Goal: Task Accomplishment & Management: Complete application form

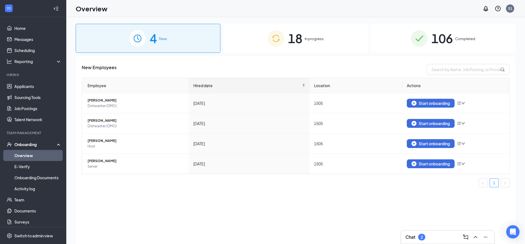
click at [241, 34] on div "18 In progress" at bounding box center [295, 38] width 145 height 29
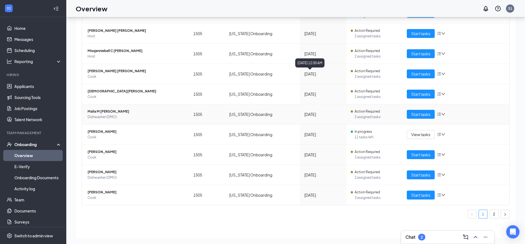
scroll to position [25, 0]
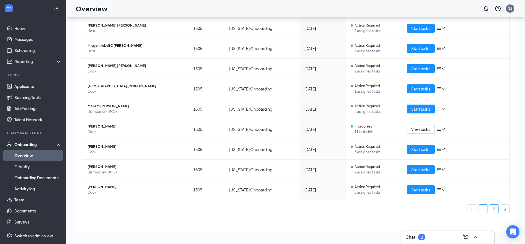
click at [491, 210] on link "2" at bounding box center [494, 208] width 8 height 8
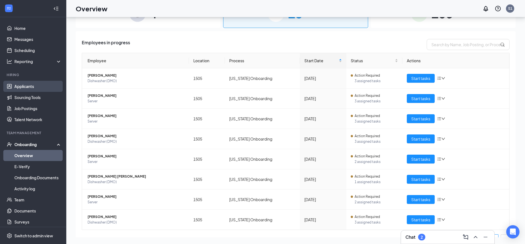
click at [30, 89] on link "Applicants" at bounding box center [37, 86] width 47 height 11
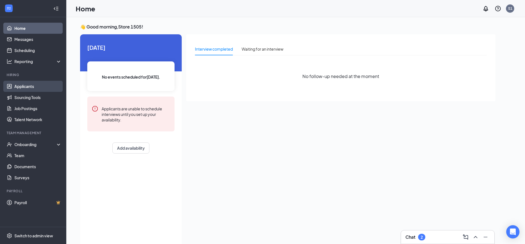
click at [29, 86] on link "Applicants" at bounding box center [37, 86] width 47 height 11
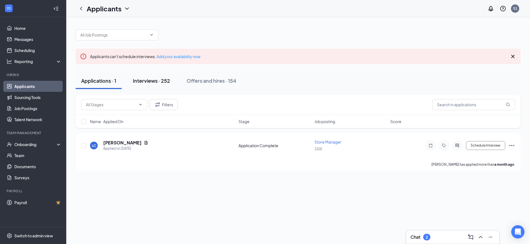
click at [152, 80] on div "Interviews · 252" at bounding box center [151, 80] width 37 height 7
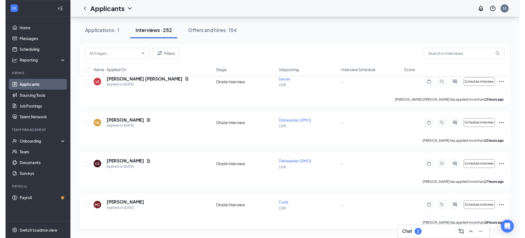
scroll to position [104, 0]
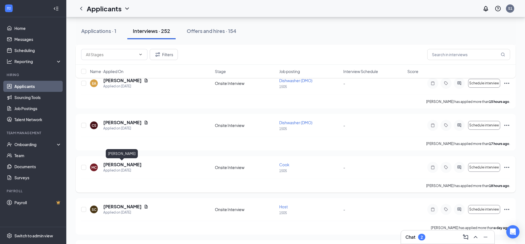
click at [126, 165] on h5 "[PERSON_NAME]" at bounding box center [122, 164] width 38 height 6
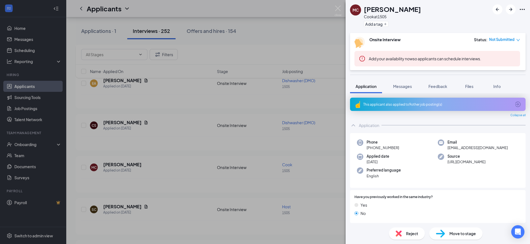
click at [464, 231] on span "Move to stage" at bounding box center [463, 233] width 27 height 6
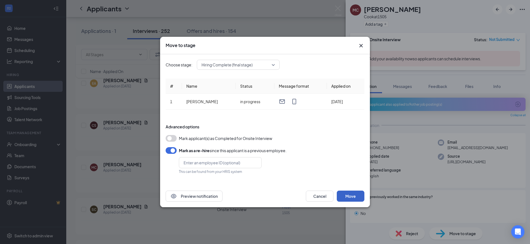
click at [352, 192] on button "Move" at bounding box center [351, 195] width 28 height 11
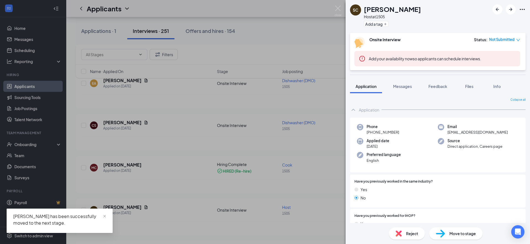
click at [182, 93] on div "SC Serina Canez Host at 1505 Add a tag Onsite Interview Status : Not Submitted …" at bounding box center [265, 122] width 530 height 244
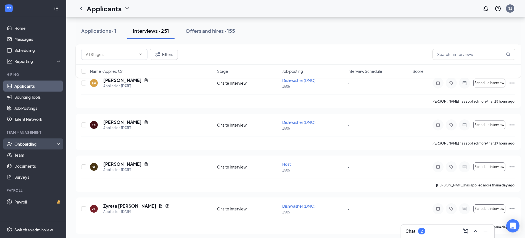
click at [28, 140] on div "Onboarding" at bounding box center [33, 144] width 66 height 11
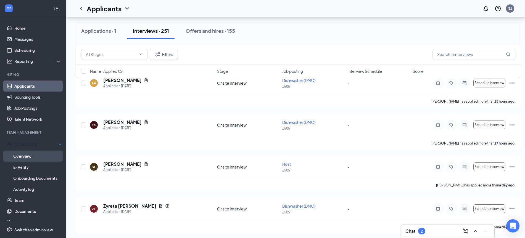
click at [31, 158] on link "Overview" at bounding box center [37, 156] width 48 height 11
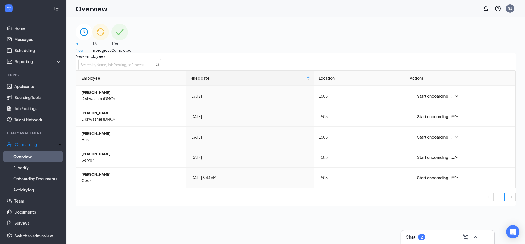
click at [111, 49] on div "18 In progress" at bounding box center [101, 38] width 19 height 29
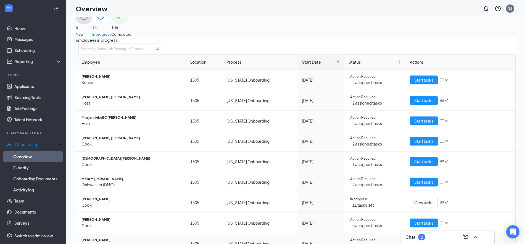
scroll to position [25, 0]
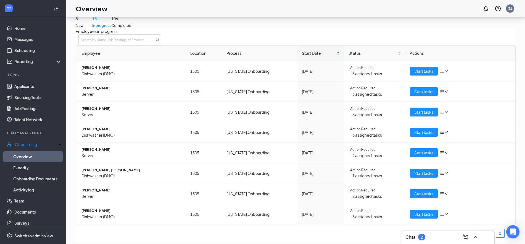
scroll to position [30, 0]
click at [419, 211] on span "Start tasks" at bounding box center [423, 214] width 19 height 6
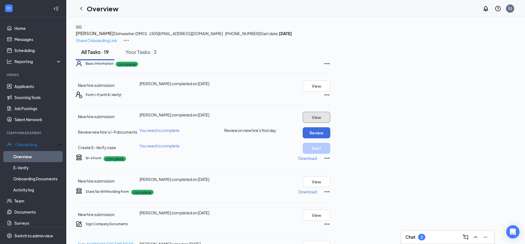
click at [330, 123] on button "View" at bounding box center [317, 117] width 28 height 11
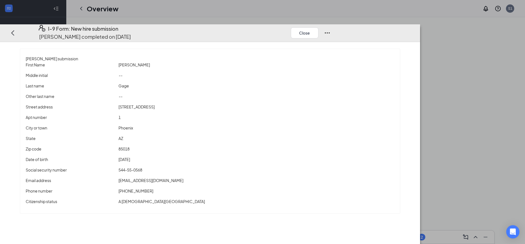
click at [331, 25] on div "Close" at bounding box center [311, 33] width 40 height 16
click at [331, 30] on icon "Ellipses" at bounding box center [327, 33] width 7 height 7
click at [418, 24] on div "I-9 Form: New hire submission Gabriel Gage completed on Aug 25, 2025 Close" at bounding box center [210, 33] width 420 height 18
click at [420, 1] on div "I-9 Form: New hire submission Gabriel Gage completed on Aug 25, 2025 Close Gabr…" at bounding box center [262, 122] width 525 height 244
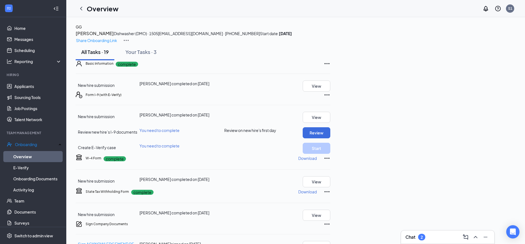
click at [330, 67] on icon "Ellipses" at bounding box center [327, 63] width 7 height 7
click at [506, 124] on span "Restart" at bounding box center [509, 123] width 13 height 6
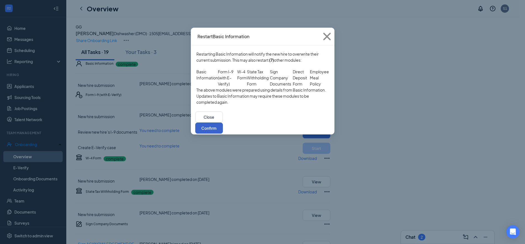
click at [223, 133] on button "Confirm" at bounding box center [209, 127] width 28 height 11
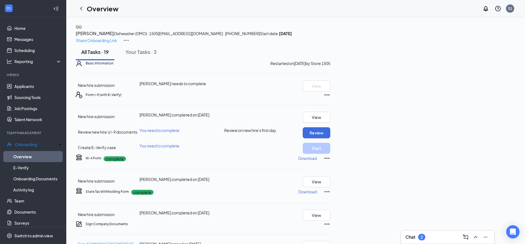
click at [330, 98] on icon "Ellipses" at bounding box center [327, 94] width 7 height 7
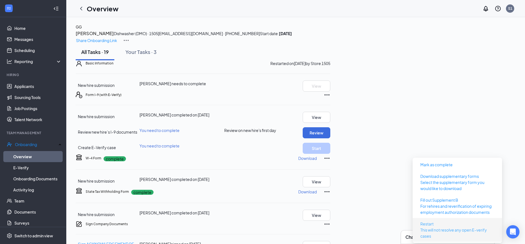
click at [450, 226] on p "This will not resolve any open E-verify cases" at bounding box center [457, 232] width 74 height 12
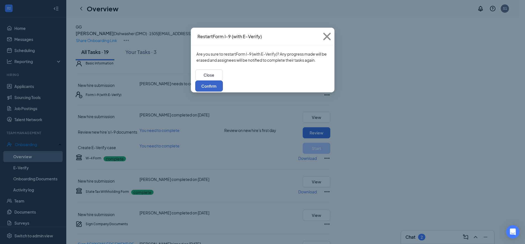
click at [223, 80] on button "Confirm" at bounding box center [209, 85] width 28 height 11
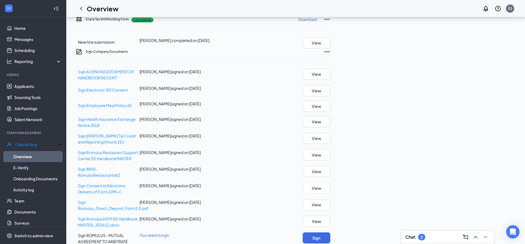
scroll to position [173, 0]
click at [330, 54] on icon "Ellipses" at bounding box center [327, 51] width 7 height 7
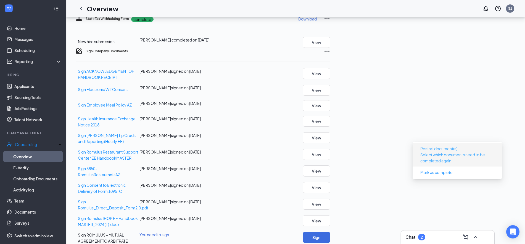
click at [457, 152] on p "Select which documents need to be completed again" at bounding box center [457, 157] width 74 height 12
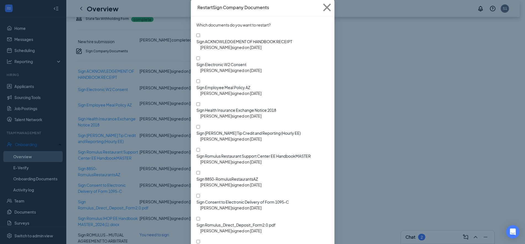
scroll to position [65, 0]
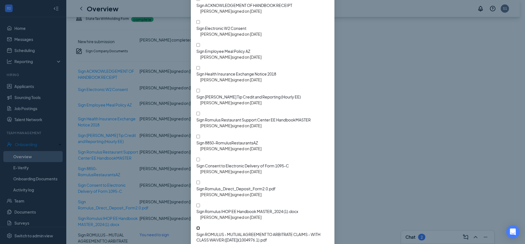
click at [200, 226] on input "Sign ROMULUS - MUTUAL AGREEMENT TO ARBITRATE CLAIMS - WITH CLASS WAIVER ([DATE]…" at bounding box center [198, 228] width 4 height 4
checkbox input "true"
click at [196, 203] on input "Sign Romulus IHOP EE Handbook MASTER_2024 (1).docx" at bounding box center [198, 205] width 4 height 4
checkbox input "true"
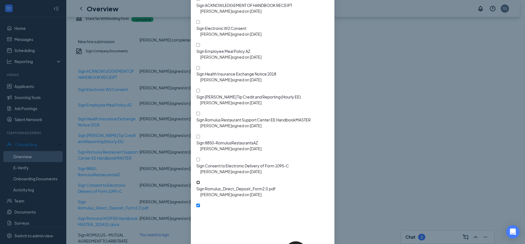
click at [196, 180] on input "Sign Romulus_Direct_Deposit_Form2.0.pdf" at bounding box center [198, 182] width 4 height 4
checkbox input "true"
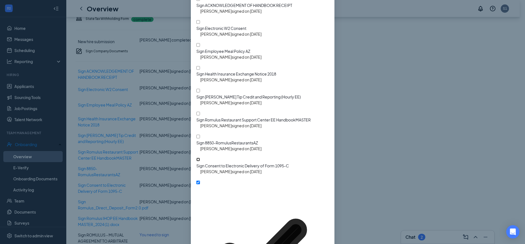
click at [199, 157] on input "Sign Consent to Electronic Delivery of Form 1095-C" at bounding box center [198, 159] width 4 height 4
checkbox input "true"
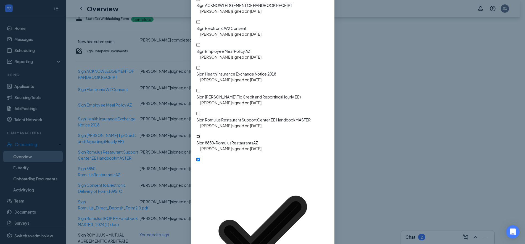
click at [197, 134] on input "Sign 8850-RomulusRestaurantsAZ" at bounding box center [198, 136] width 4 height 4
checkbox input "true"
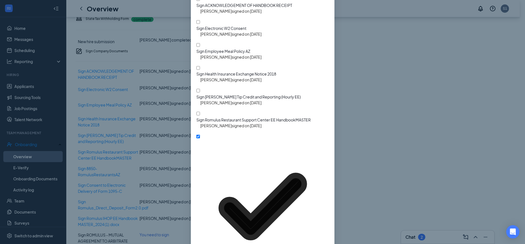
click at [198, 112] on input "Sign Romulus Restaurant Support Center EE HandbookMASTER" at bounding box center [198, 114] width 4 height 4
checkbox input "true"
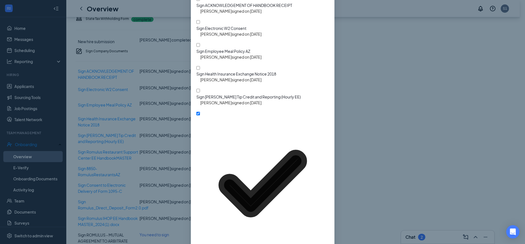
click at [196, 89] on input "Sign [PERSON_NAME] Tip Credit and Reporting (Hourly EE)" at bounding box center [198, 91] width 4 height 4
checkbox input "true"
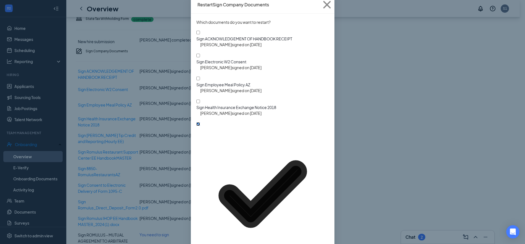
scroll to position [0, 0]
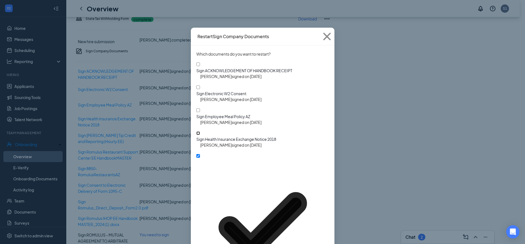
click at [196, 131] on input "Sign Health Insurance Exchange Notice 2018" at bounding box center [198, 133] width 4 height 4
checkbox input "true"
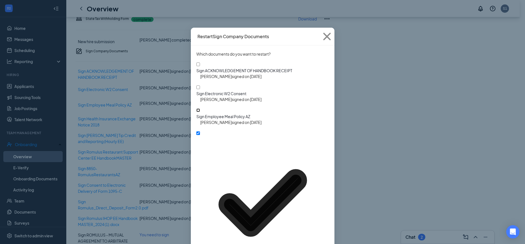
click at [197, 108] on input "Sign Employee Meal Policy AZ" at bounding box center [198, 110] width 4 height 4
checkbox input "true"
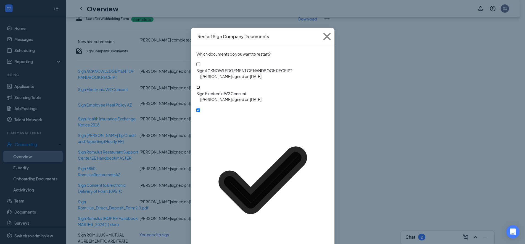
click at [197, 85] on input "Sign Electronic W2 Consent" at bounding box center [198, 87] width 4 height 4
checkbox input "true"
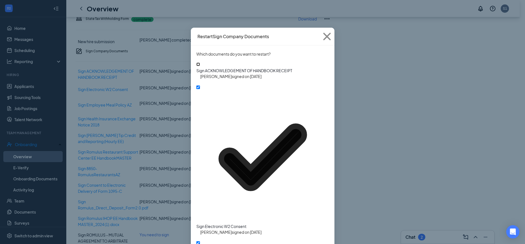
click at [198, 66] on input "Sign ACKNOWLEDGEMENT OF HANDBOOK RECEIPT" at bounding box center [198, 64] width 4 height 4
checkbox input "true"
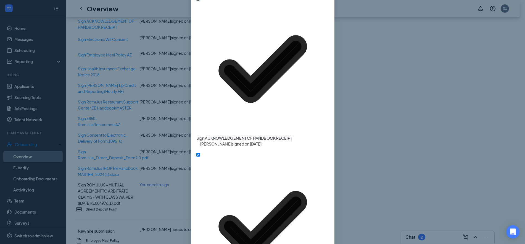
scroll to position [242, 0]
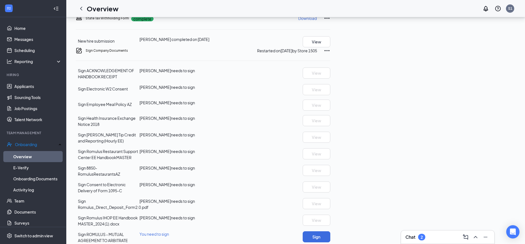
scroll to position [136, 0]
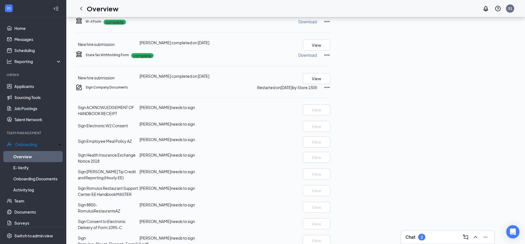
click at [330, 58] on icon "Ellipses" at bounding box center [327, 55] width 7 height 7
click at [505, 144] on span "Restart" at bounding box center [509, 142] width 13 height 6
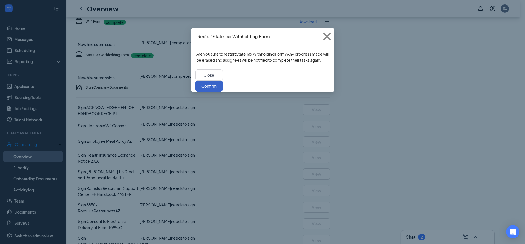
click at [223, 86] on button "Confirm" at bounding box center [209, 85] width 28 height 11
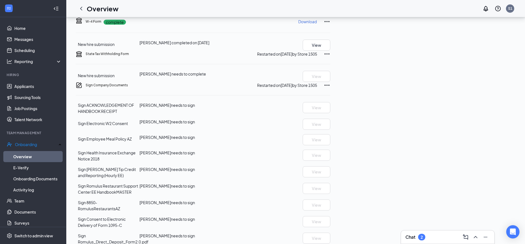
click at [330, 26] on div "Download" at bounding box center [314, 21] width 32 height 9
click at [330, 25] on icon "Ellipses" at bounding box center [327, 21] width 7 height 7
click at [510, 99] on span "Restart" at bounding box center [509, 99] width 13 height 6
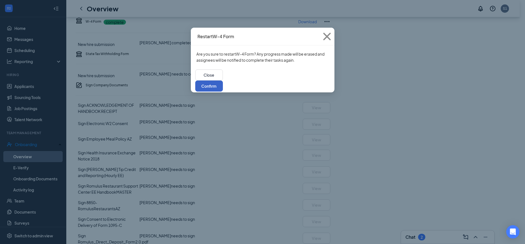
click at [223, 80] on button "Confirm" at bounding box center [209, 85] width 28 height 11
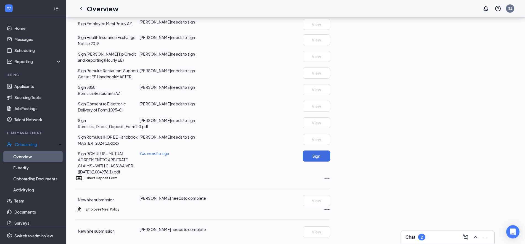
scroll to position [339, 0]
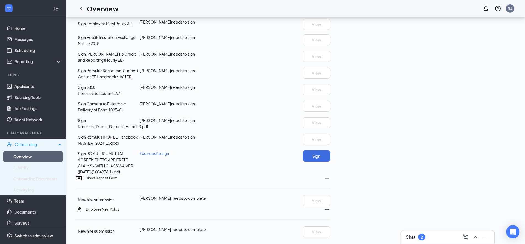
click at [24, 147] on div "Onboarding" at bounding box center [33, 144] width 66 height 11
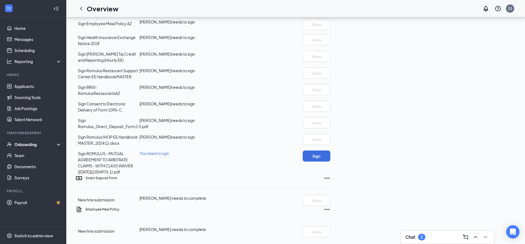
drag, startPoint x: 26, startPoint y: 147, endPoint x: 26, endPoint y: 154, distance: 6.1
click at [26, 147] on div "Onboarding" at bounding box center [33, 144] width 66 height 11
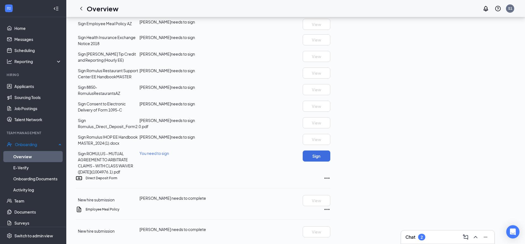
click at [26, 158] on link "Overview" at bounding box center [37, 156] width 48 height 11
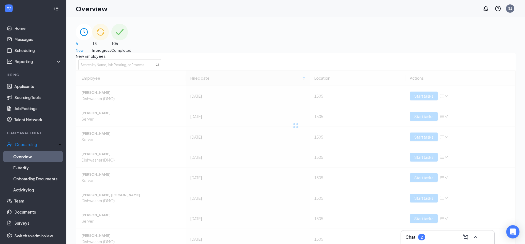
click at [109, 40] on img at bounding box center [100, 32] width 17 height 17
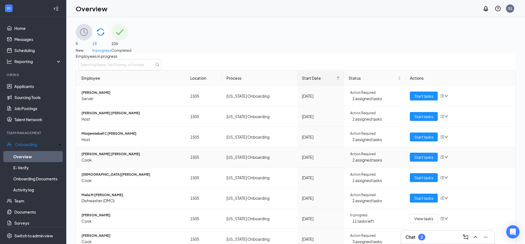
scroll to position [25, 0]
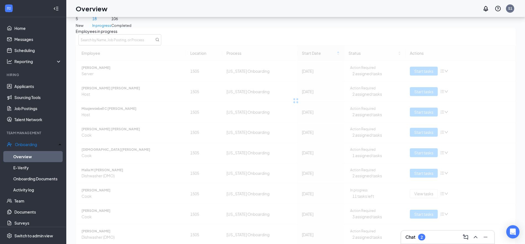
scroll to position [30, 0]
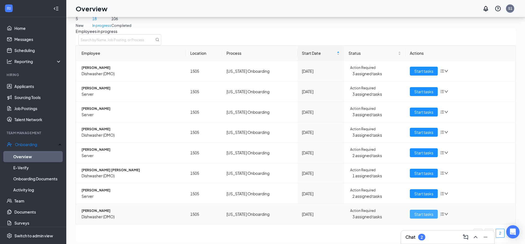
click at [418, 211] on span "Start tasks" at bounding box center [423, 214] width 19 height 6
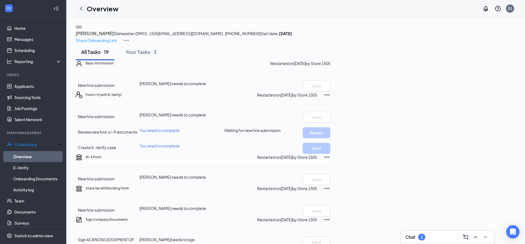
click at [80, 10] on icon "ChevronLeft" at bounding box center [81, 8] width 7 height 7
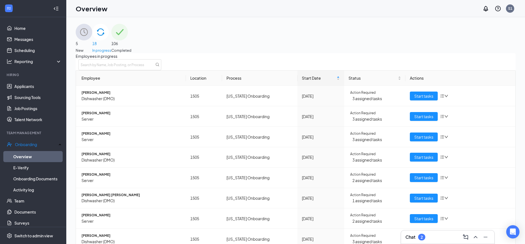
click at [92, 33] on div "5 New" at bounding box center [84, 38] width 17 height 29
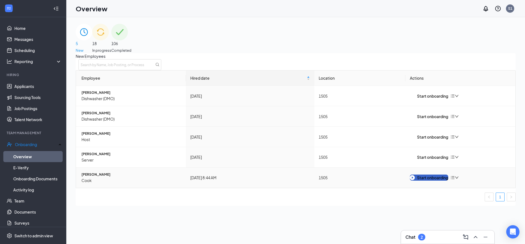
click at [445, 180] on div "Start onboarding" at bounding box center [429, 177] width 38 height 6
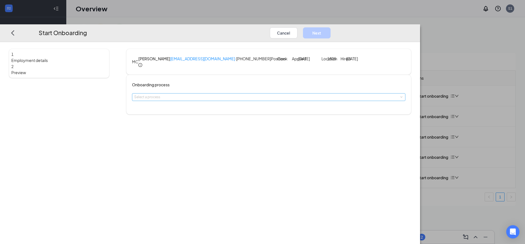
click at [197, 100] on div "Select a process" at bounding box center [267, 97] width 266 height 6
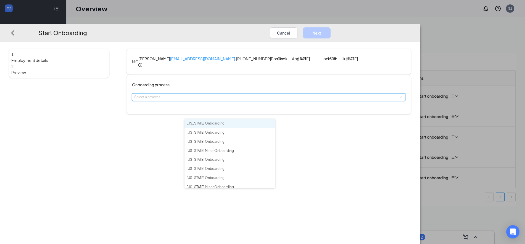
click at [200, 120] on li "[US_STATE] Onboarding" at bounding box center [229, 123] width 91 height 9
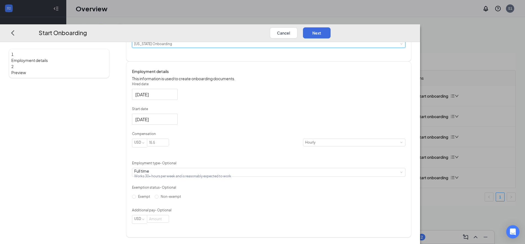
scroll to position [80, 0]
click at [169, 141] on input "15.5" at bounding box center [158, 142] width 22 height 7
drag, startPoint x: 217, startPoint y: 145, endPoint x: 193, endPoint y: 140, distance: 24.7
click at [193, 140] on span "USD 15.5" at bounding box center [217, 142] width 171 height 9
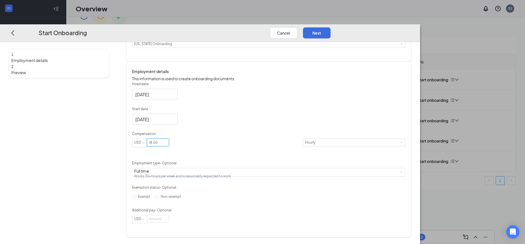
scroll to position [25, 0]
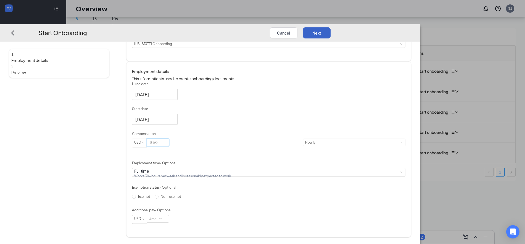
type input "18.5"
click at [331, 27] on button "Next" at bounding box center [317, 32] width 28 height 11
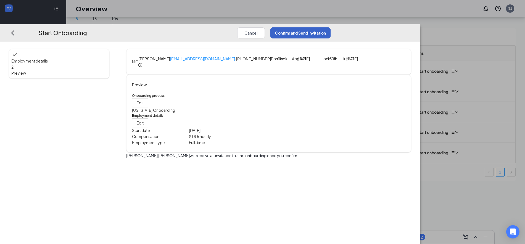
click at [331, 27] on button "Confirm and Send Invitation" at bounding box center [300, 32] width 60 height 11
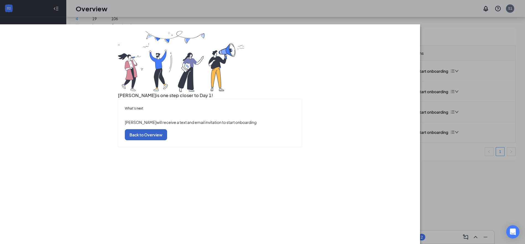
click at [167, 140] on button "Back to Overview" at bounding box center [146, 134] width 42 height 11
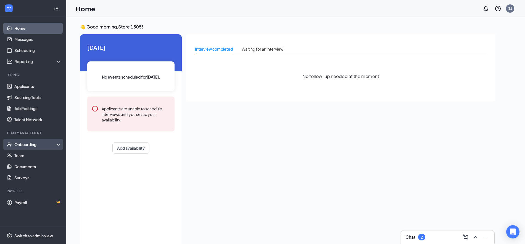
drag, startPoint x: 38, startPoint y: 144, endPoint x: 38, endPoint y: 151, distance: 6.6
click at [38, 144] on div "Onboarding" at bounding box center [35, 144] width 43 height 6
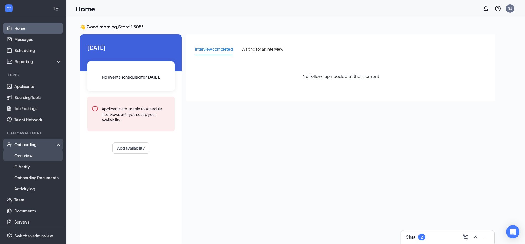
click at [36, 155] on link "Overview" at bounding box center [37, 155] width 47 height 11
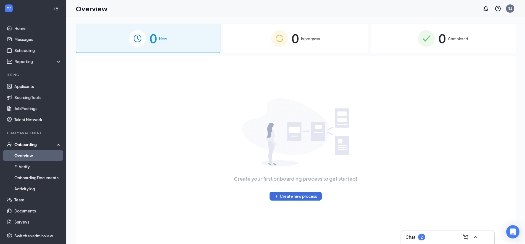
click at [239, 36] on div "0 In progress" at bounding box center [295, 38] width 145 height 29
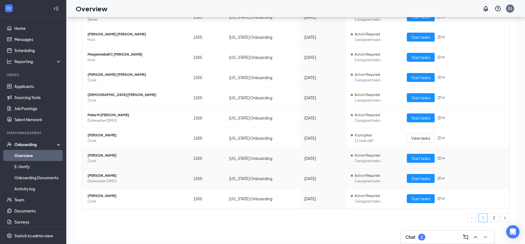
scroll to position [25, 0]
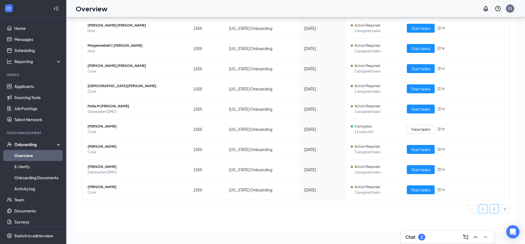
click at [490, 206] on link "2" at bounding box center [494, 208] width 8 height 8
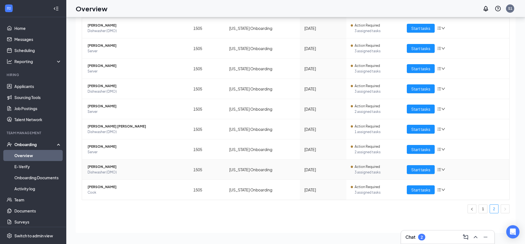
scroll to position [50, 0]
click at [420, 168] on span "Start tasks" at bounding box center [420, 169] width 19 height 6
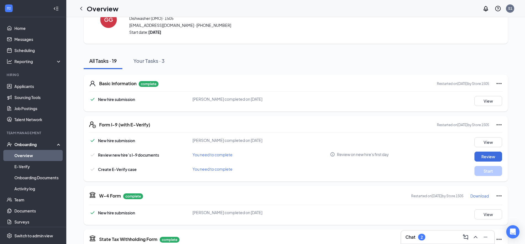
scroll to position [69, 0]
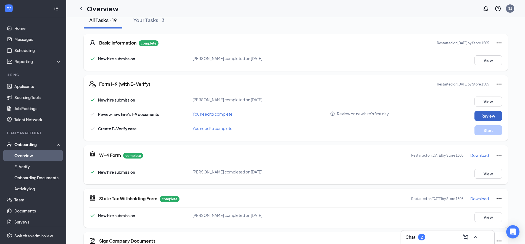
click at [490, 115] on button "Review" at bounding box center [488, 116] width 28 height 10
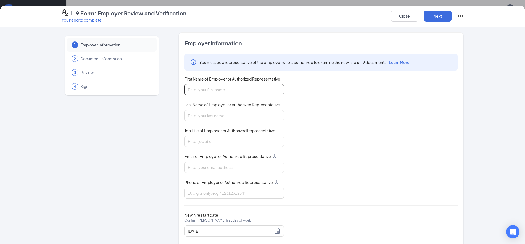
click at [238, 89] on input "First Name of Employer or Authorized Representative" at bounding box center [233, 89] width 99 height 11
type input "[PERSON_NAME]"
click at [189, 116] on input "Last Name of Employer or Authorized Representative" at bounding box center [233, 115] width 99 height 11
type input "[PERSON_NAME]"
click at [204, 142] on input "Job Title of Employer or Authorized Representative" at bounding box center [233, 141] width 99 height 11
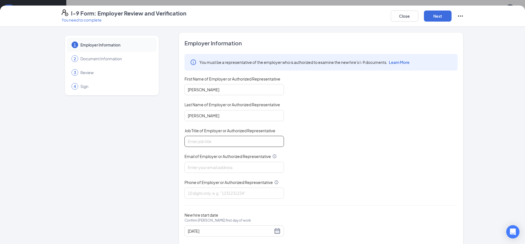
type input "gm"
click at [215, 165] on input "Email of Employer or Authorized Representative" at bounding box center [233, 167] width 99 height 11
type input "[EMAIL_ADDRESS][DOMAIN_NAME]"
type input "4808250375"
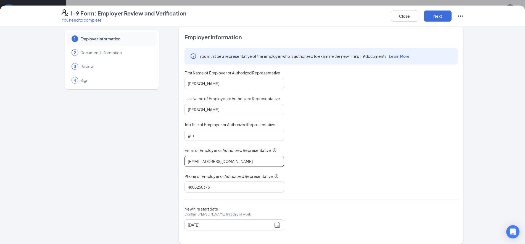
scroll to position [12, 0]
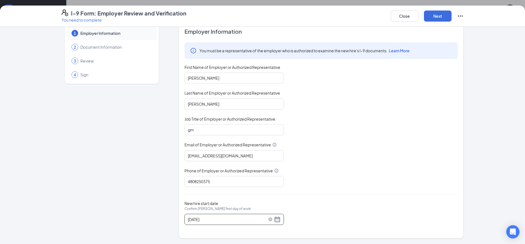
click at [275, 219] on div "[DATE]" at bounding box center [234, 219] width 93 height 7
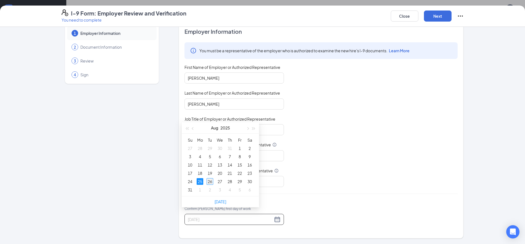
type input "[DATE]"
click at [211, 180] on div "26" at bounding box center [210, 181] width 7 height 7
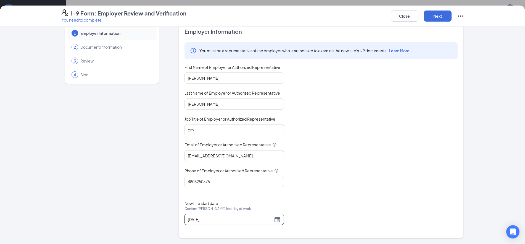
scroll to position [173, 0]
click at [448, 11] on button "Next" at bounding box center [438, 15] width 28 height 11
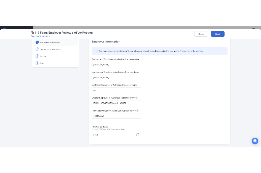
scroll to position [0, 0]
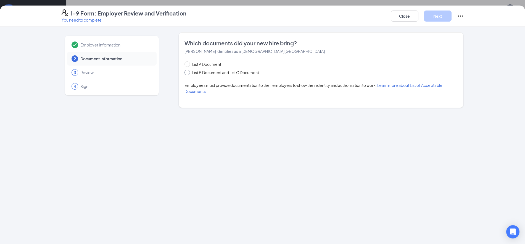
click at [229, 69] on span "List B Document and List C Document" at bounding box center [225, 72] width 71 height 6
click at [188, 70] on input "List B Document and List C Document" at bounding box center [186, 72] width 4 height 4
radio input "true"
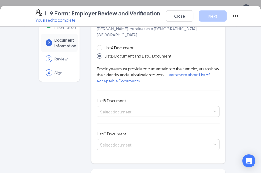
scroll to position [35, 0]
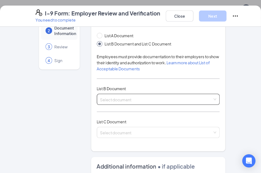
click at [123, 94] on div "Select document List B Documents Driver’s License issued by U.S State or outlyi…" at bounding box center [158, 99] width 123 height 11
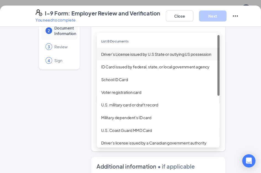
click at [125, 51] on div "Driver’s License issued by U.S State or outlying US possession" at bounding box center [158, 54] width 114 height 6
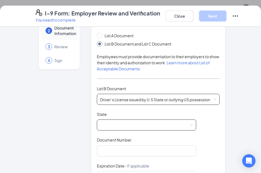
click at [123, 120] on span at bounding box center [146, 125] width 93 height 10
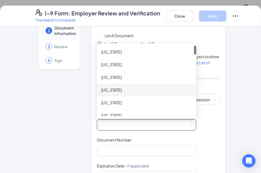
click at [110, 87] on div "[US_STATE]" at bounding box center [146, 90] width 91 height 6
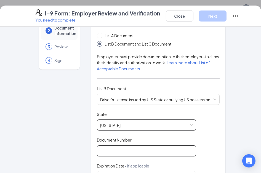
click at [111, 146] on input "Document Number" at bounding box center [146, 151] width 99 height 11
type input "D098"
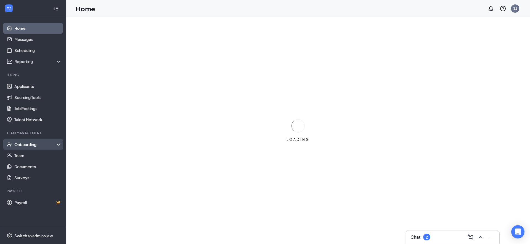
click at [14, 143] on div "Onboarding" at bounding box center [33, 144] width 66 height 11
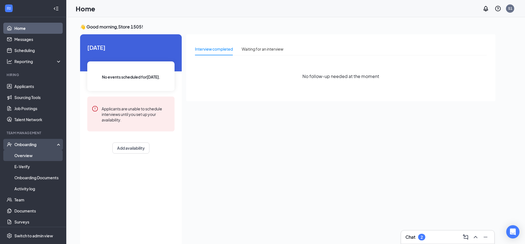
click at [18, 159] on link "Overview" at bounding box center [37, 155] width 47 height 11
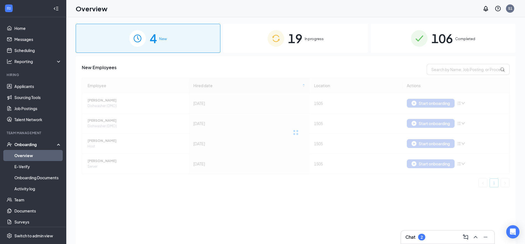
click at [267, 43] on span "19" at bounding box center [295, 38] width 14 height 19
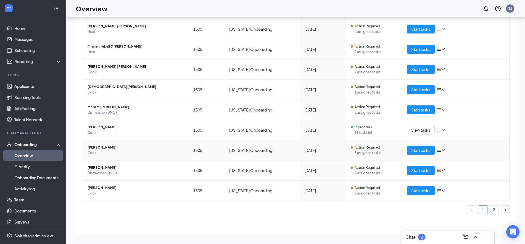
scroll to position [70, 0]
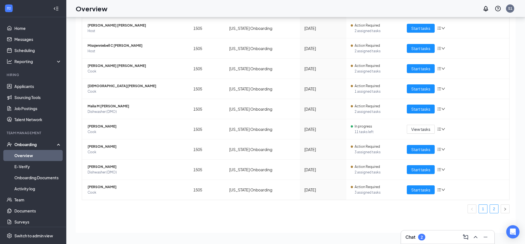
click at [267, 173] on link "2" at bounding box center [494, 208] width 8 height 8
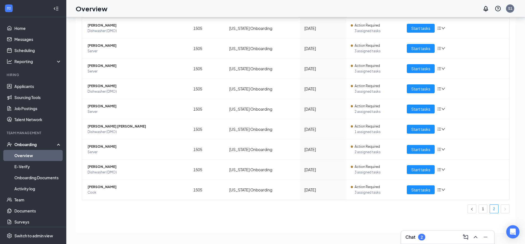
scroll to position [50, 0]
click at [267, 168] on span "Start tasks" at bounding box center [420, 169] width 19 height 6
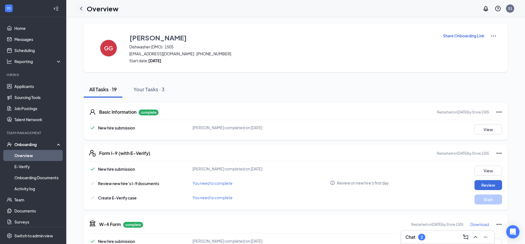
click at [84, 9] on icon "ChevronLeft" at bounding box center [81, 8] width 7 height 7
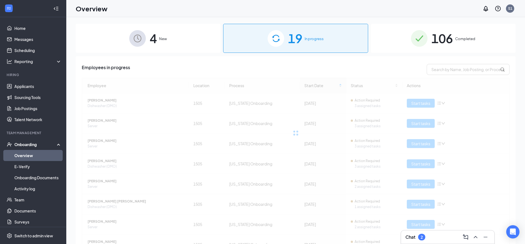
scroll to position [50, 0]
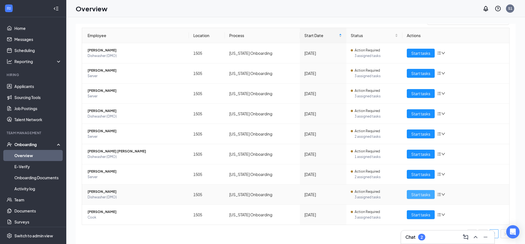
click at [267, 173] on span "Start tasks" at bounding box center [420, 194] width 19 height 6
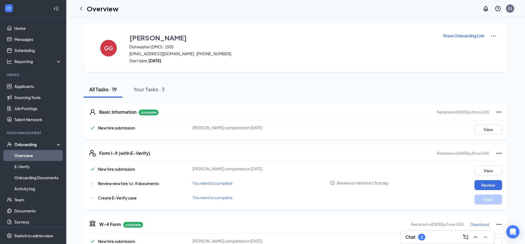
click at [267, 170] on div "New hire submission [PERSON_NAME] completed on [DATE] View" at bounding box center [295, 170] width 413 height 10
click at [267, 173] on button "Review" at bounding box center [488, 185] width 28 height 10
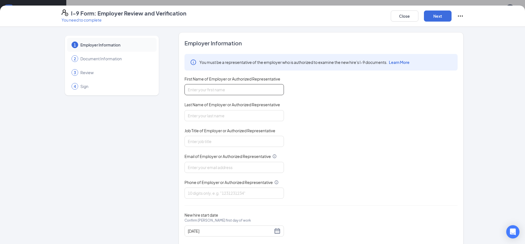
click at [235, 92] on input "First Name of Employer or Authorized Representative" at bounding box center [233, 89] width 99 height 11
click at [267, 14] on button "Close" at bounding box center [405, 15] width 28 height 11
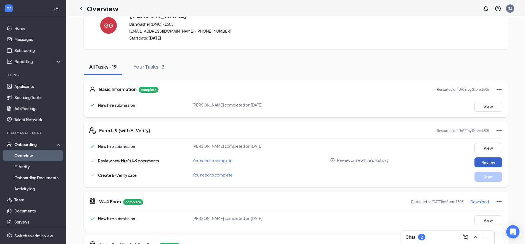
scroll to position [35, 0]
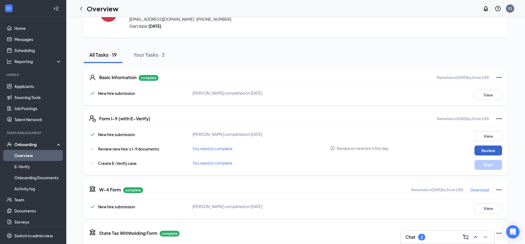
click at [267, 152] on button "Review" at bounding box center [488, 150] width 28 height 10
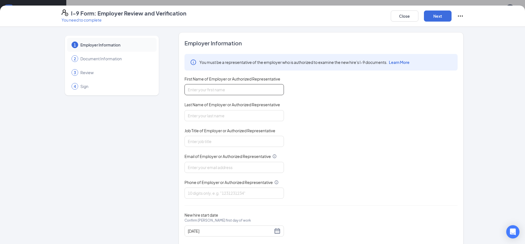
click at [205, 91] on input "First Name of Employer or Authorized Representative" at bounding box center [233, 89] width 99 height 11
type input "[PERSON_NAME]"
click at [200, 117] on input "Last Name of Employer or Authorized Representative" at bounding box center [233, 115] width 99 height 11
type input "[PERSON_NAME]"
click at [208, 136] on input "Job Title of Employer or Authorized Representative" at bounding box center [233, 141] width 99 height 11
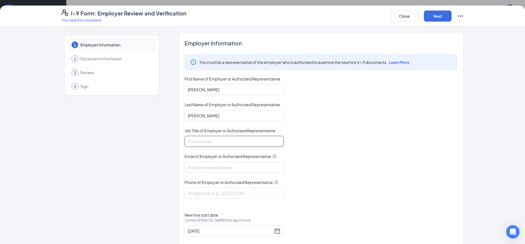
type input "gm"
click at [199, 164] on input "Email of Employer or Authorized Representative" at bounding box center [233, 167] width 99 height 11
type input "[EMAIL_ADDRESS][DOMAIN_NAME]"
type input "4808250375"
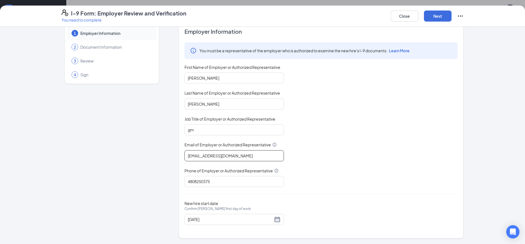
scroll to position [69, 0]
click at [267, 173] on div "[DATE]" at bounding box center [234, 219] width 93 height 7
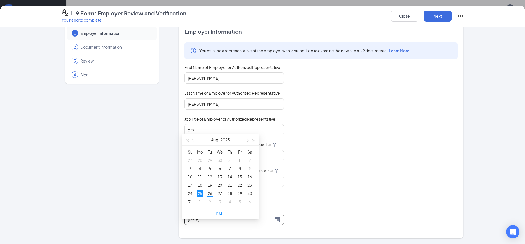
scroll to position [173, 0]
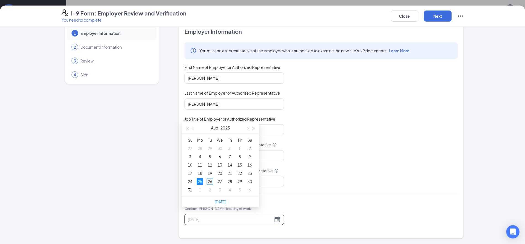
type input "[DATE]"
click at [208, 173] on div "26" at bounding box center [210, 181] width 7 height 7
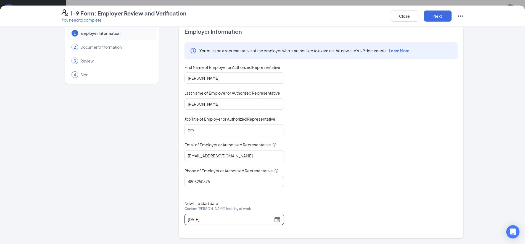
scroll to position [276, 0]
click at [267, 20] on button "Next" at bounding box center [438, 15] width 28 height 11
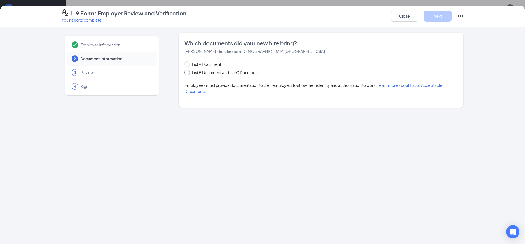
click at [219, 72] on span "List B Document and List C Document" at bounding box center [225, 72] width 71 height 6
click at [188, 72] on input "List B Document and List C Document" at bounding box center [186, 72] width 4 height 4
radio input "true"
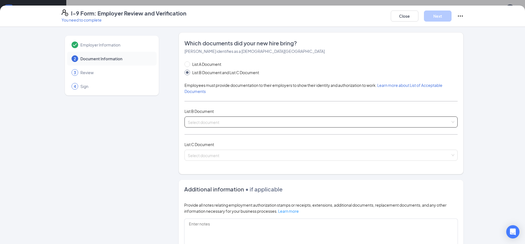
click at [202, 120] on input "search" at bounding box center [319, 121] width 263 height 8
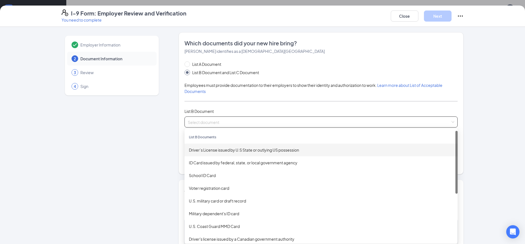
click at [205, 149] on div "Driver’s License issued by U.S State or outlying US possession" at bounding box center [321, 150] width 264 height 6
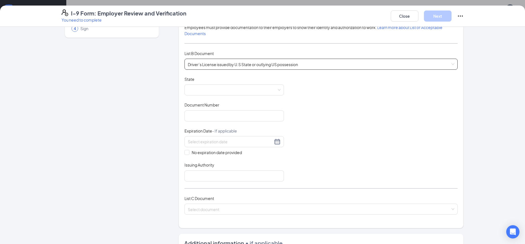
scroll to position [69, 0]
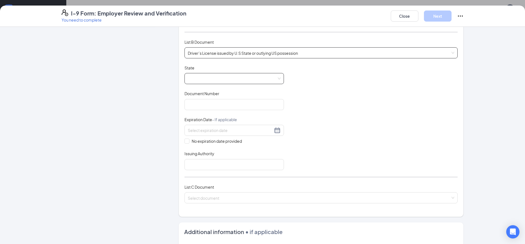
click at [201, 80] on span at bounding box center [234, 78] width 93 height 10
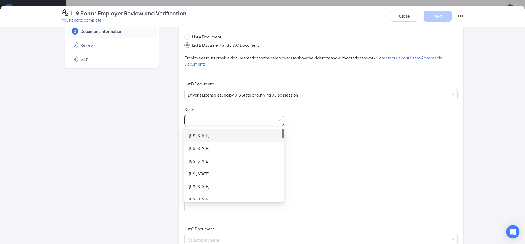
scroll to position [0, 0]
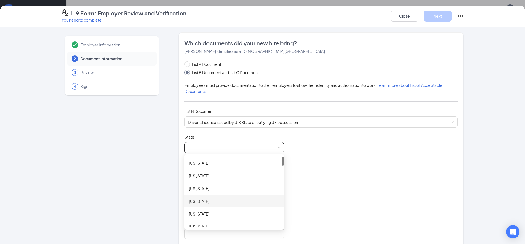
click at [214, 173] on div "[US_STATE]" at bounding box center [234, 201] width 91 height 6
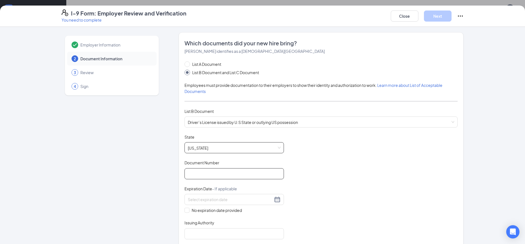
click at [207, 173] on input "Document Number" at bounding box center [233, 173] width 99 height 11
type input "D09222598"
click at [180, 173] on div "Which documents did your new hire bring? [PERSON_NAME] identifies as a [DEMOGRA…" at bounding box center [321, 158] width 285 height 253
click at [184, 173] on input "No expiration date provided" at bounding box center [186, 209] width 4 height 4
checkbox input "true"
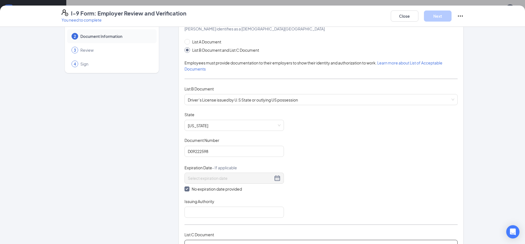
scroll to position [69, 0]
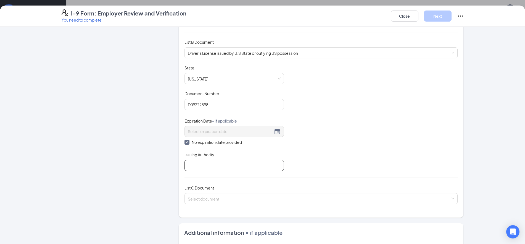
click at [198, 162] on input "Issuing Authority" at bounding box center [233, 165] width 99 height 11
type input "[US_STATE]"
click at [215, 173] on input "search" at bounding box center [319, 197] width 263 height 8
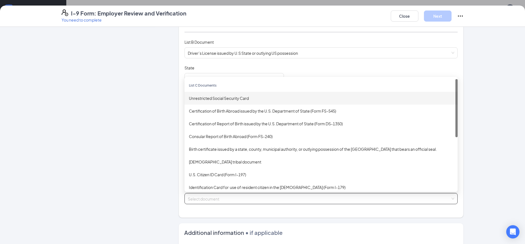
click at [237, 97] on div "Unrestricted Social Security Card" at bounding box center [321, 98] width 264 height 6
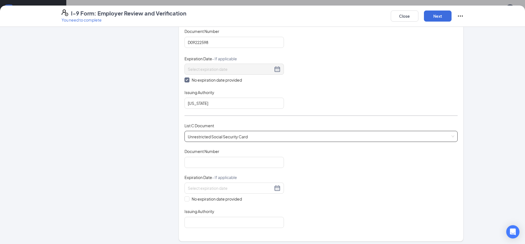
scroll to position [138, 0]
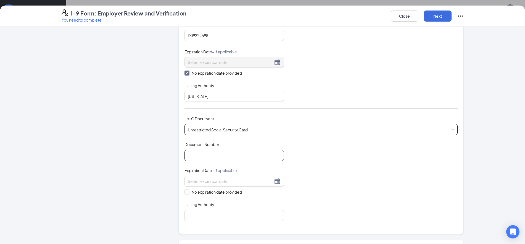
click at [220, 155] on input "Document Number" at bounding box center [233, 155] width 99 height 11
click at [189, 173] on span "No expiration date provided" at bounding box center [216, 192] width 55 height 6
click at [188, 173] on input "No expiration date provided" at bounding box center [186, 191] width 4 height 4
checkbox input "true"
click at [218, 153] on input "Document Number" at bounding box center [233, 155] width 99 height 11
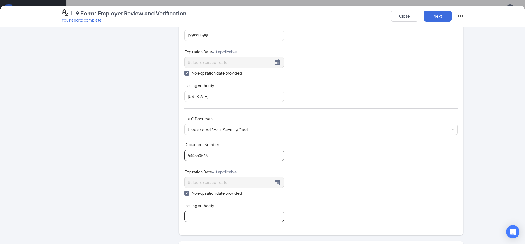
type input "544550568"
click at [220, 173] on input "Issuing Authority" at bounding box center [233, 215] width 99 height 11
type input "social security"
click at [267, 11] on button "Next" at bounding box center [438, 15] width 28 height 11
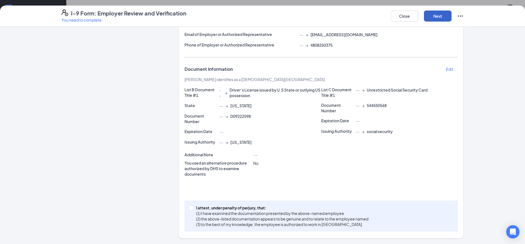
scroll to position [311, 0]
click at [189, 173] on input "I attest, under penalty of [PERSON_NAME], that: (1) I have examined the documen…" at bounding box center [191, 207] width 4 height 4
checkbox input "true"
click at [267, 18] on button "Next" at bounding box center [438, 15] width 28 height 11
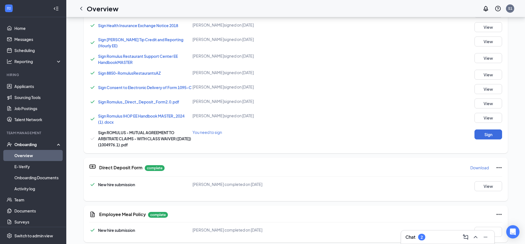
scroll to position [28, 0]
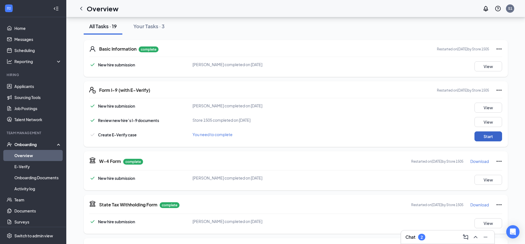
click at [267, 138] on button "Start" at bounding box center [488, 136] width 28 height 10
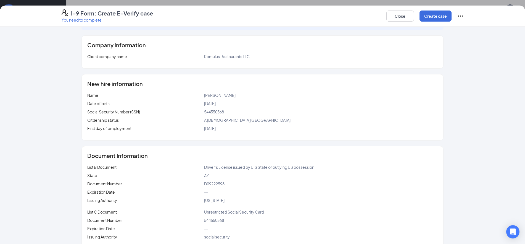
scroll to position [30, 0]
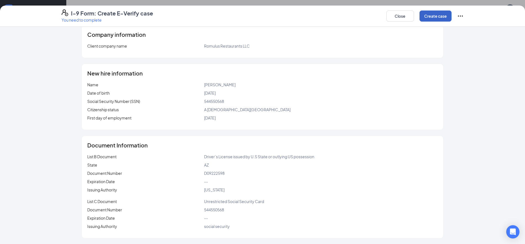
click at [267, 18] on button "Create case" at bounding box center [435, 15] width 32 height 11
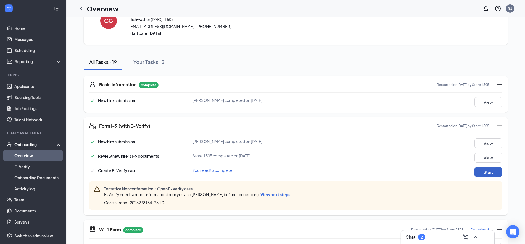
scroll to position [69, 0]
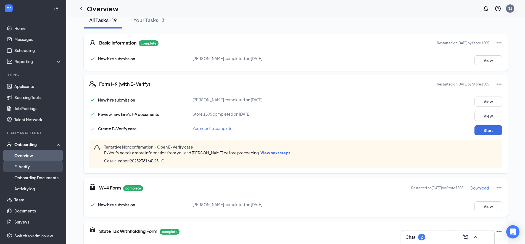
click at [31, 162] on link "E-Verify" at bounding box center [37, 166] width 47 height 11
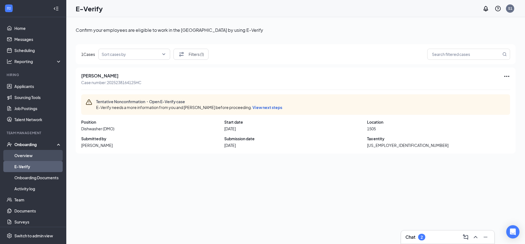
click at [26, 155] on link "Overview" at bounding box center [37, 155] width 47 height 11
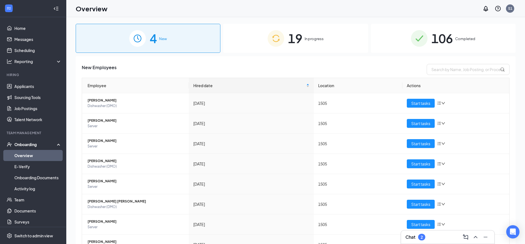
drag, startPoint x: 289, startPoint y: 19, endPoint x: 288, endPoint y: 24, distance: 5.0
click at [267, 20] on div "4 New 19 In progress 106 Completed New Employees Employee Hired date Location A…" at bounding box center [295, 142] width 459 height 251
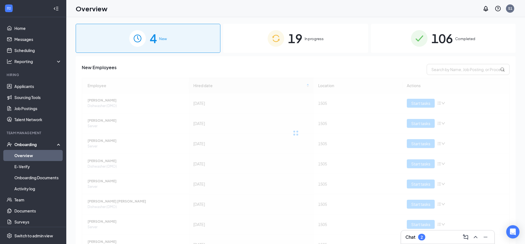
click at [267, 42] on span "19" at bounding box center [295, 38] width 14 height 19
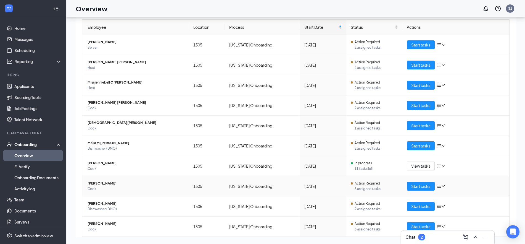
scroll to position [70, 0]
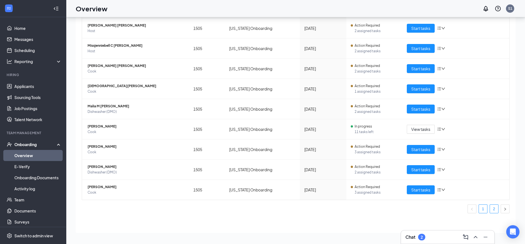
click at [267, 173] on link "2" at bounding box center [494, 208] width 8 height 8
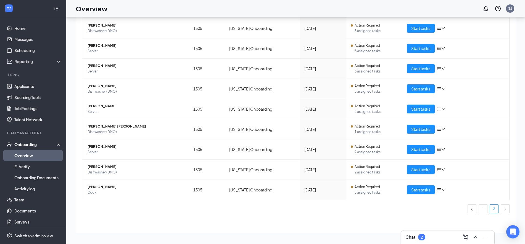
scroll to position [50, 0]
click at [267, 173] on span "Start tasks" at bounding box center [420, 189] width 19 height 6
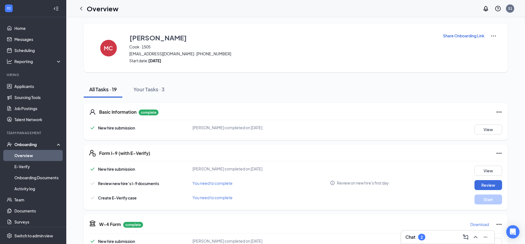
scroll to position [35, 0]
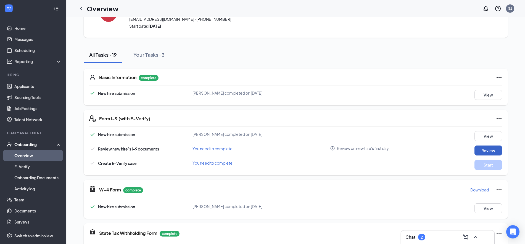
click at [267, 147] on button "Review" at bounding box center [488, 150] width 28 height 10
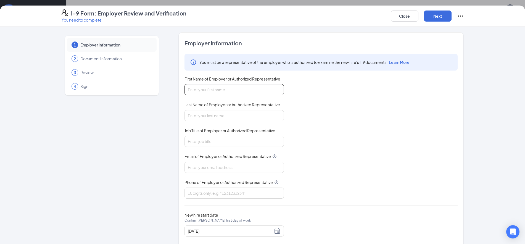
click at [215, 91] on input "First Name of Employer or Authorized Representative" at bounding box center [233, 89] width 99 height 11
type input "[PERSON_NAME]"
click at [194, 113] on input "Last Name of Employer or Authorized Representative" at bounding box center [233, 115] width 99 height 11
type input "[PERSON_NAME]"
click at [205, 143] on input "Job Title of Employer or Authorized Representative" at bounding box center [233, 141] width 99 height 11
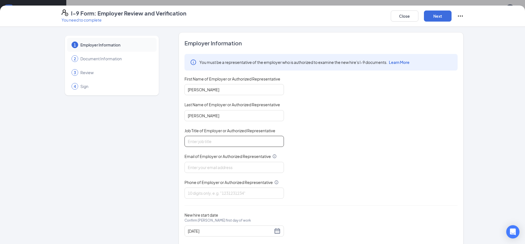
type input "gm"
click at [212, 168] on input "Email of Employer or Authorized Representative" at bounding box center [233, 167] width 99 height 11
type input "[EMAIL_ADDRESS][DOMAIN_NAME]"
type input "4808250375"
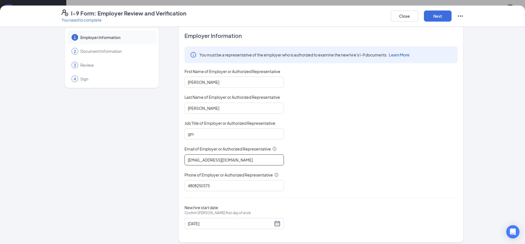
scroll to position [12, 0]
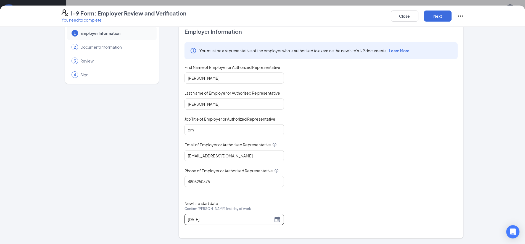
click at [267, 173] on div "[DATE]" at bounding box center [233, 218] width 99 height 11
click at [267, 173] on div "[DATE]" at bounding box center [234, 219] width 93 height 7
type input "[DATE]"
click at [208, 173] on div "26" at bounding box center [210, 215] width 7 height 7
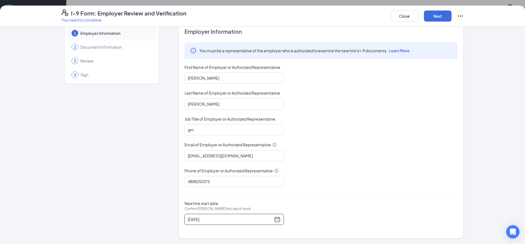
scroll to position [138, 0]
click at [267, 18] on button "Next" at bounding box center [438, 15] width 28 height 11
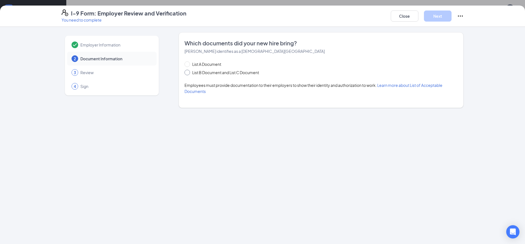
click at [222, 75] on span "List B Document and List C Document" at bounding box center [225, 72] width 71 height 6
click at [188, 73] on input "List B Document and List C Document" at bounding box center [186, 72] width 4 height 4
radio input "true"
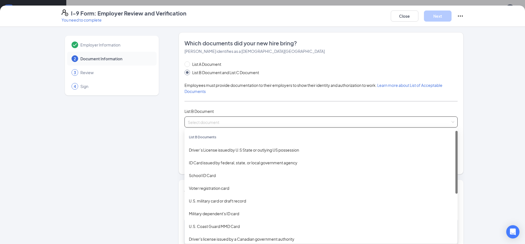
click at [208, 120] on input "search" at bounding box center [319, 121] width 263 height 8
click at [224, 152] on div "Driver’s License issued by U.S State or outlying US possession" at bounding box center [321, 150] width 264 height 6
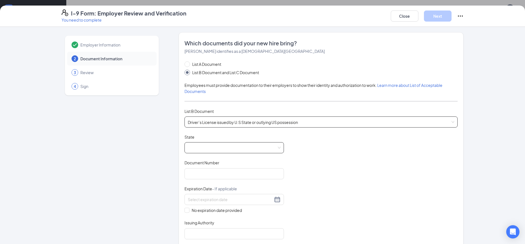
click at [226, 151] on span at bounding box center [234, 147] width 93 height 10
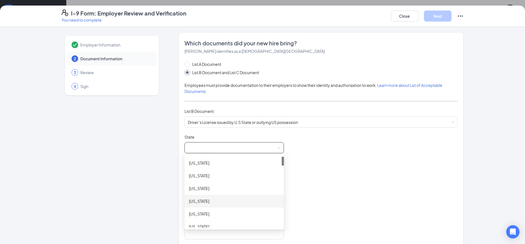
click at [209, 173] on div "[US_STATE]" at bounding box center [234, 201] width 91 height 6
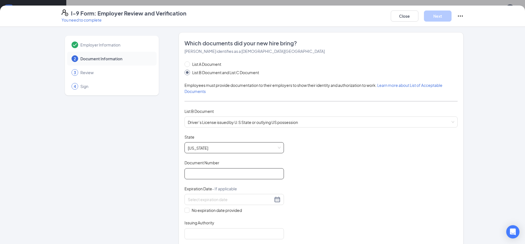
click at [202, 171] on input "Document Number" at bounding box center [233, 173] width 99 height 11
type input "d"
type input "D"
type input "D01920806"
click at [189, 173] on span "No expiration date provided" at bounding box center [216, 210] width 55 height 6
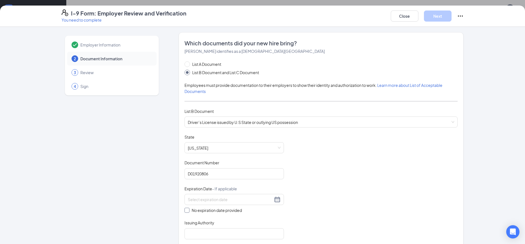
click at [188, 173] on input "No expiration date provided" at bounding box center [186, 209] width 4 height 4
checkbox input "true"
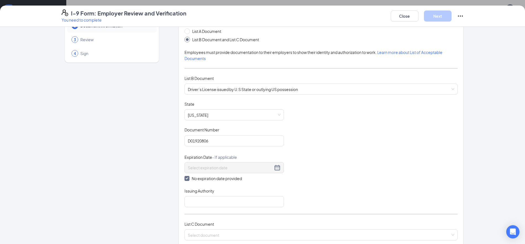
scroll to position [69, 0]
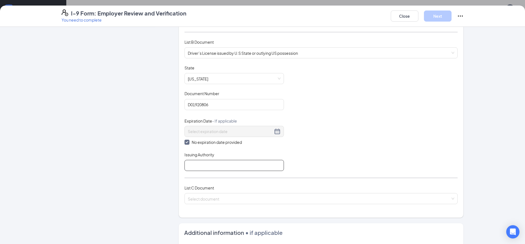
click at [202, 163] on input "Issuing Authority" at bounding box center [233, 165] width 99 height 11
type input "[US_STATE]"
click at [205, 173] on input "search" at bounding box center [319, 197] width 263 height 8
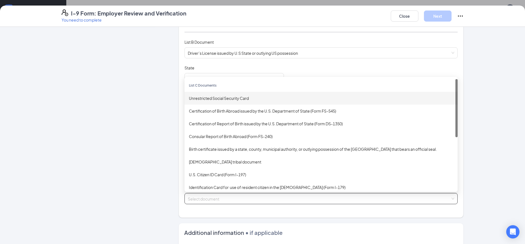
click at [231, 97] on div "Unrestricted Social Security Card" at bounding box center [321, 98] width 264 height 6
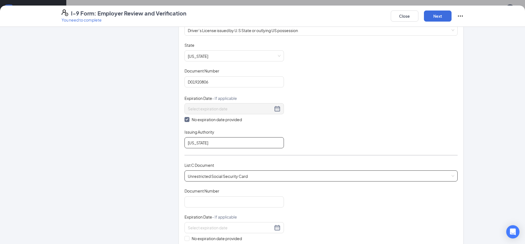
scroll to position [104, 0]
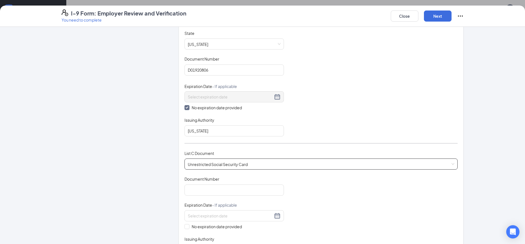
click at [210, 173] on div "Document Title Unrestricted Social Security Card Document Number Expiration Dat…" at bounding box center [320, 215] width 273 height 79
click at [210, 173] on input "Document Number" at bounding box center [233, 189] width 99 height 11
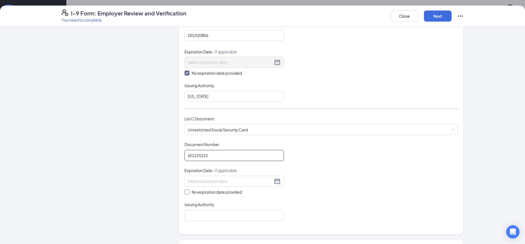
type input "601225210"
click at [186, 173] on span at bounding box center [186, 191] width 5 height 5
click at [186, 173] on input "No expiration date provided" at bounding box center [186, 191] width 4 height 4
checkbox input "true"
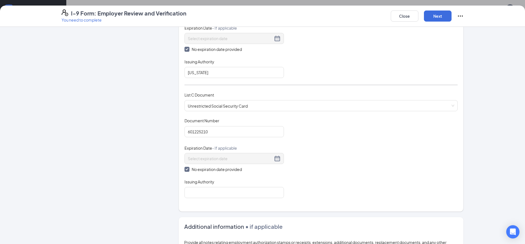
scroll to position [173, 0]
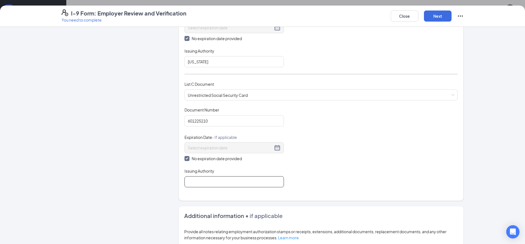
click at [217, 173] on input "Issuing Authority" at bounding box center [233, 181] width 99 height 11
type input "social security"
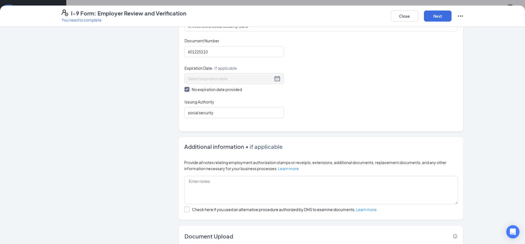
click at [185, 173] on div at bounding box center [187, 209] width 6 height 6
click at [185, 173] on input "Check here if you used an alternative procedure authorized by DHS to examine do…" at bounding box center [186, 208] width 4 height 4
checkbox input "true"
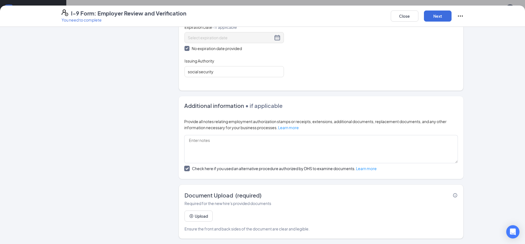
scroll to position [283, 0]
click at [201, 173] on button "Upload" at bounding box center [198, 215] width 28 height 11
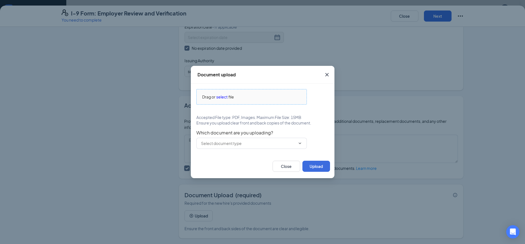
click at [233, 96] on span "file" at bounding box center [231, 97] width 6 height 6
click at [267, 76] on icon "Cross" at bounding box center [326, 74] width 3 height 3
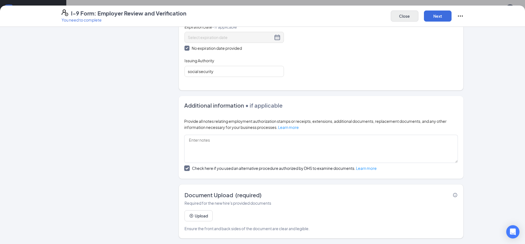
drag, startPoint x: 399, startPoint y: 25, endPoint x: 404, endPoint y: 17, distance: 9.1
click at [267, 24] on div "I-9 Form: Employer Review and Verification You need to complete Close Next" at bounding box center [262, 16] width 525 height 21
click at [267, 17] on button "Close" at bounding box center [405, 15] width 28 height 11
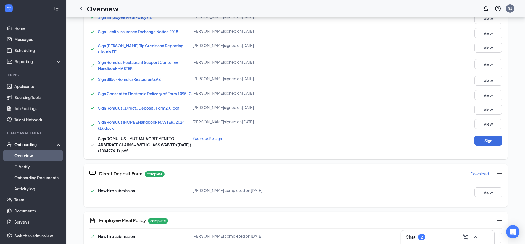
scroll to position [104, 0]
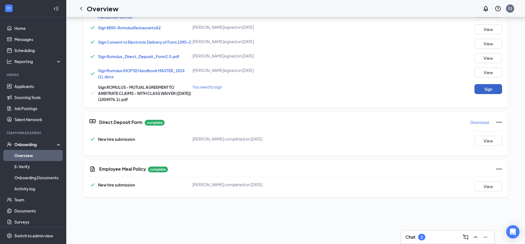
click at [267, 89] on button "Sign" at bounding box center [488, 89] width 28 height 10
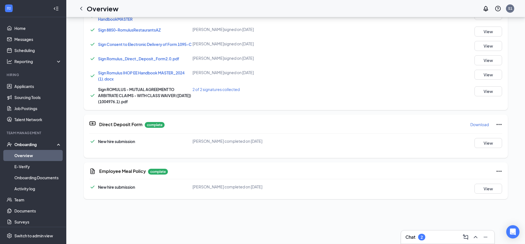
scroll to position [106, 0]
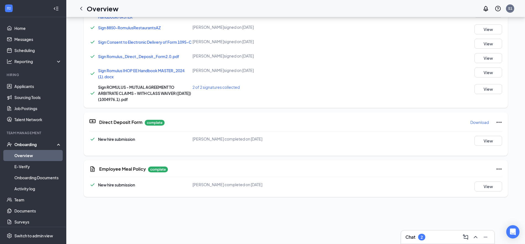
click at [267, 16] on div "Sign Company Documents [PERSON_NAME] completed on [DATE] Close Sign ACKNOWLEDGE…" at bounding box center [262, 122] width 525 height 244
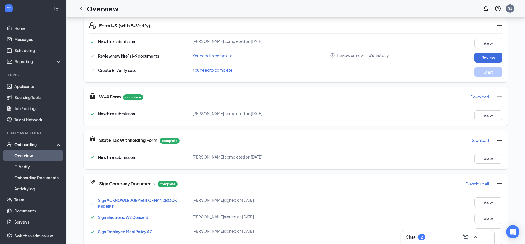
scroll to position [0, 0]
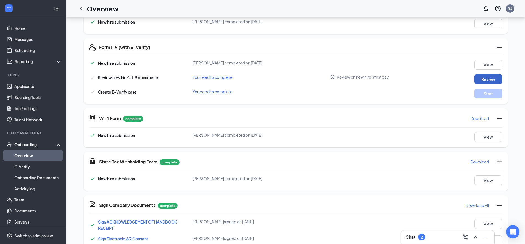
click at [267, 77] on button "Review" at bounding box center [488, 79] width 28 height 10
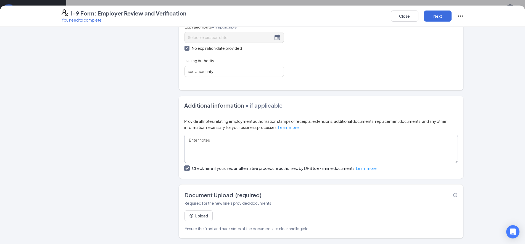
scroll to position [209, 0]
click at [199, 173] on button "Upload" at bounding box center [198, 215] width 28 height 11
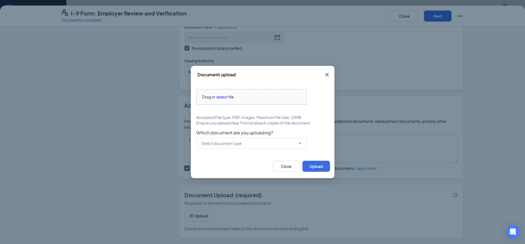
click at [227, 97] on span "select" at bounding box center [221, 97] width 11 height 6
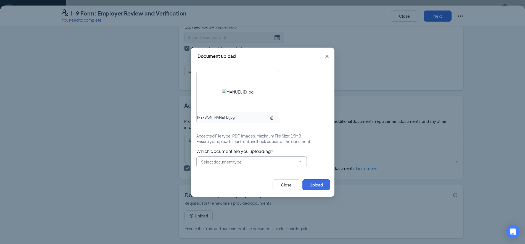
click at [225, 156] on div at bounding box center [251, 161] width 110 height 11
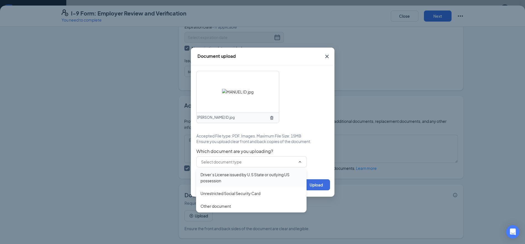
click at [229, 173] on div "Driver’s License issued by U.S State or outlying US possession" at bounding box center [251, 177] width 102 height 12
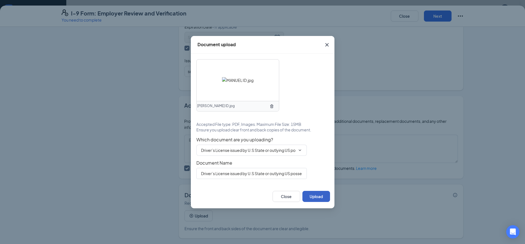
click at [267, 173] on button "Upload" at bounding box center [316, 196] width 28 height 11
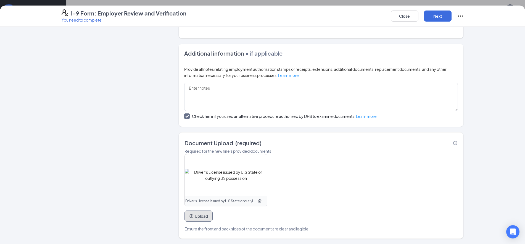
scroll to position [335, 0]
click at [206, 173] on button "Upload" at bounding box center [198, 215] width 28 height 11
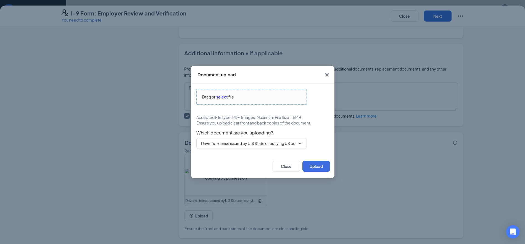
click at [247, 95] on div "Drag or select file" at bounding box center [252, 97] width 110 height 6
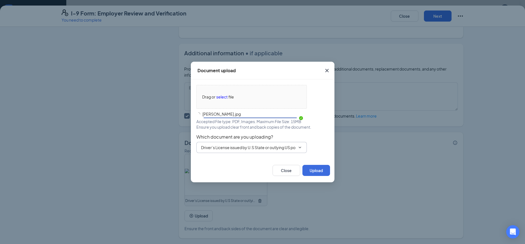
click at [227, 148] on input "Driver’s License issued by U.S State or outlying US possession" at bounding box center [248, 147] width 94 height 6
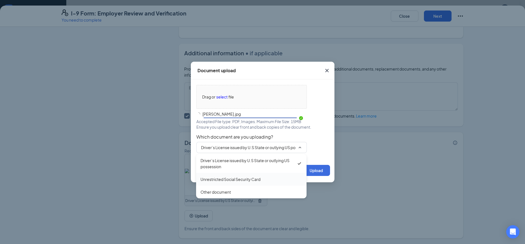
click at [227, 173] on div "Unrestricted Social Security Card" at bounding box center [230, 179] width 60 height 6
type input "Unrestricted Social Security Card"
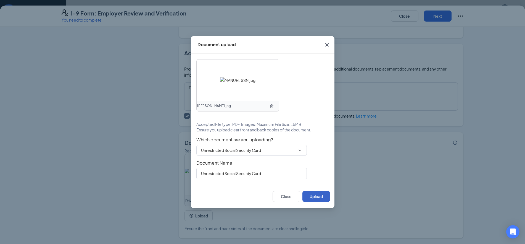
click at [267, 173] on button "Upload" at bounding box center [316, 196] width 28 height 11
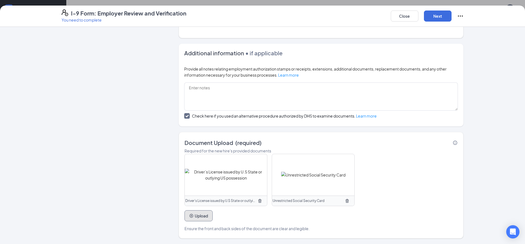
scroll to position [278, 0]
click at [267, 12] on button "Next" at bounding box center [438, 15] width 28 height 11
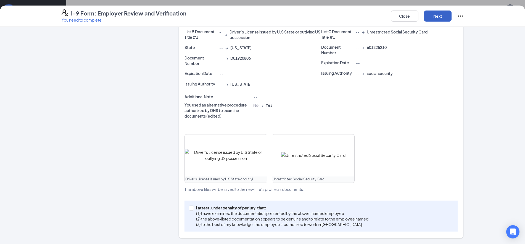
scroll to position [135, 0]
click at [194, 173] on span "I attest, under penalty of [PERSON_NAME], that: (1) I have examined the documen…" at bounding box center [282, 216] width 177 height 22
click at [192, 173] on input "I attest, under penalty of [PERSON_NAME], that: (1) I have examined the documen…" at bounding box center [191, 207] width 4 height 4
checkbox input "true"
click at [267, 16] on button "Next" at bounding box center [438, 15] width 28 height 11
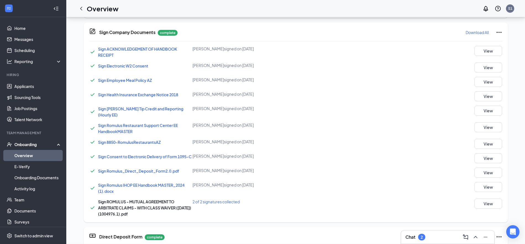
scroll to position [63, 0]
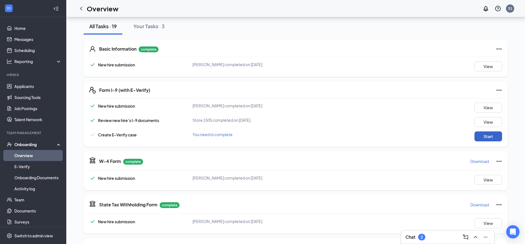
click at [267, 134] on button "Start" at bounding box center [488, 136] width 28 height 10
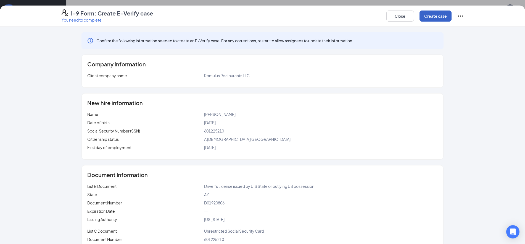
click at [267, 17] on button "Create case" at bounding box center [435, 15] width 32 height 11
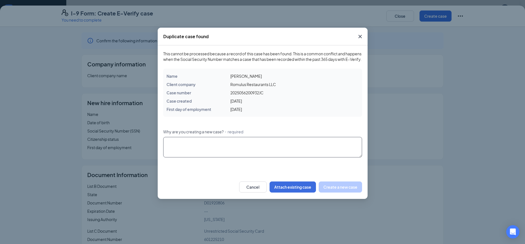
click at [253, 155] on textarea "Why are you creating a new case? ・required" at bounding box center [262, 147] width 199 height 20
type textarea "N"
type textarea "REHIRE."
click at [267, 173] on button "Create a new case" at bounding box center [340, 186] width 43 height 11
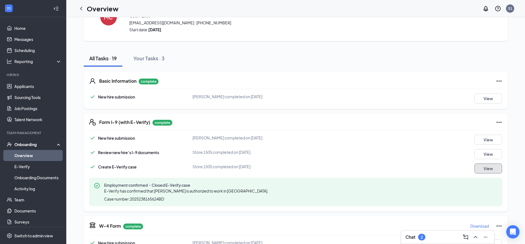
scroll to position [0, 0]
